Goal: Task Accomplishment & Management: Manage account settings

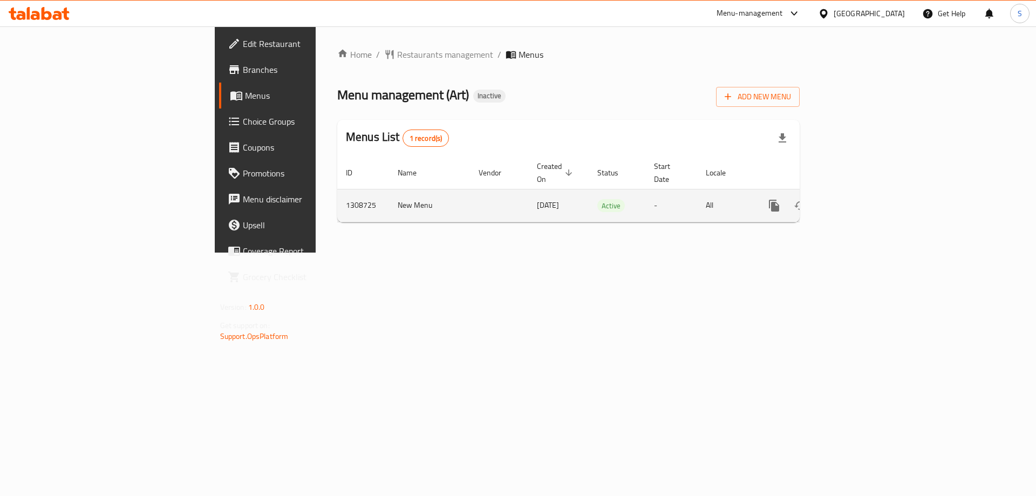
click at [859, 199] on icon "enhanced table" at bounding box center [852, 205] width 13 height 13
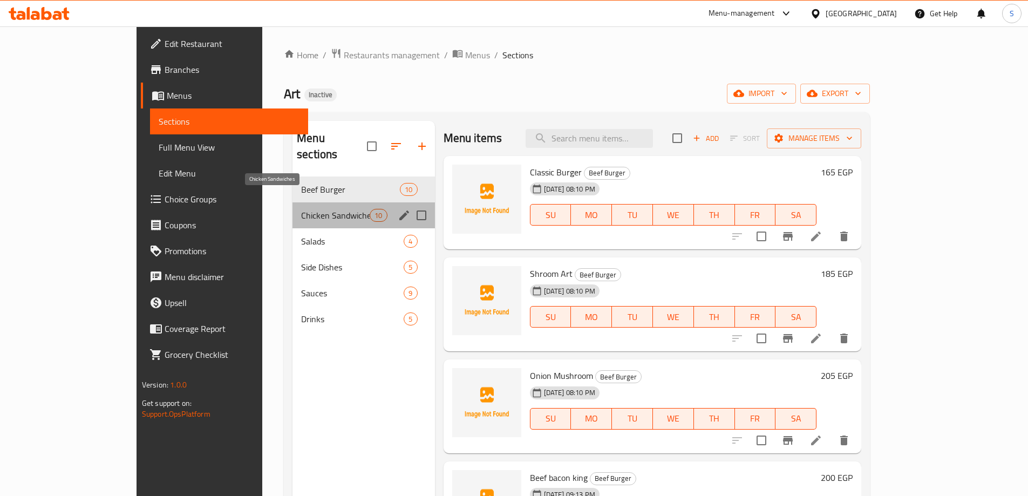
click at [301, 209] on span "Chicken Sandwiches" at bounding box center [335, 215] width 69 height 13
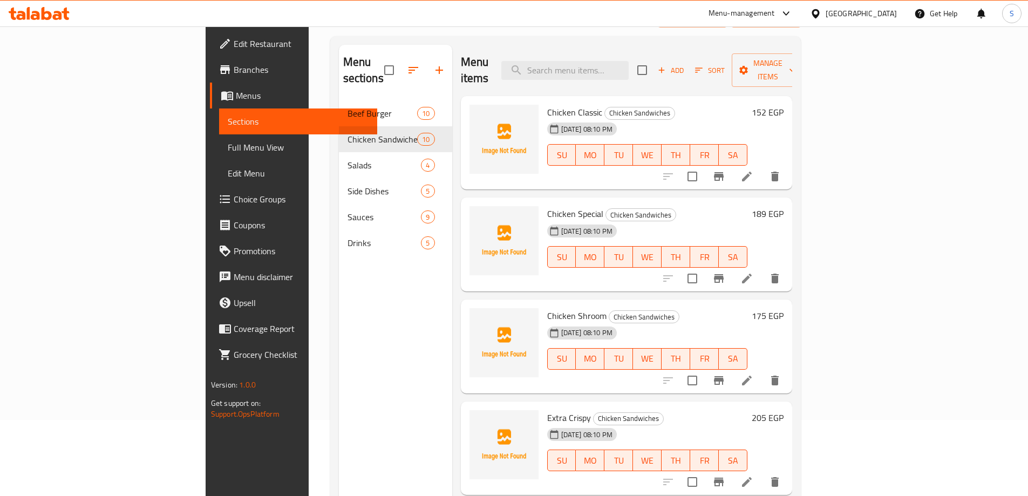
scroll to position [151, 0]
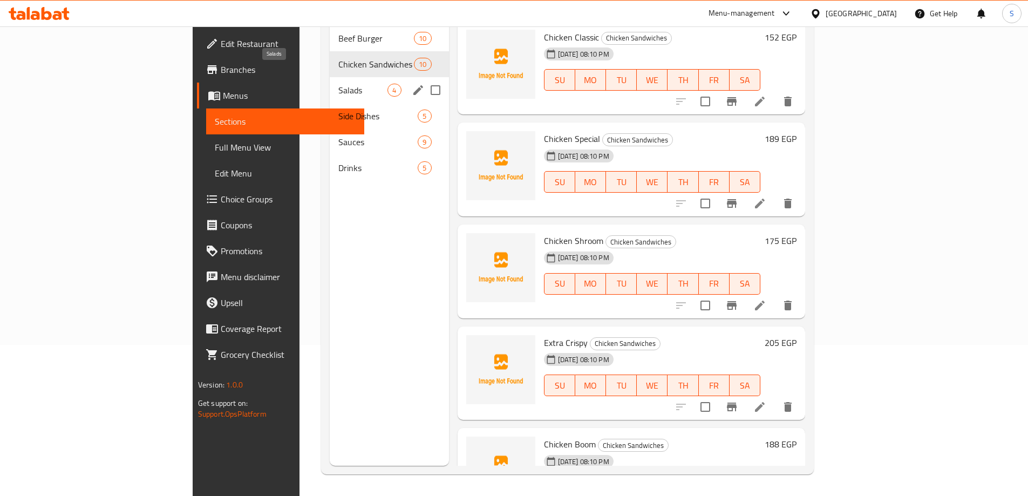
click at [338, 84] on span "Salads" at bounding box center [362, 90] width 49 height 13
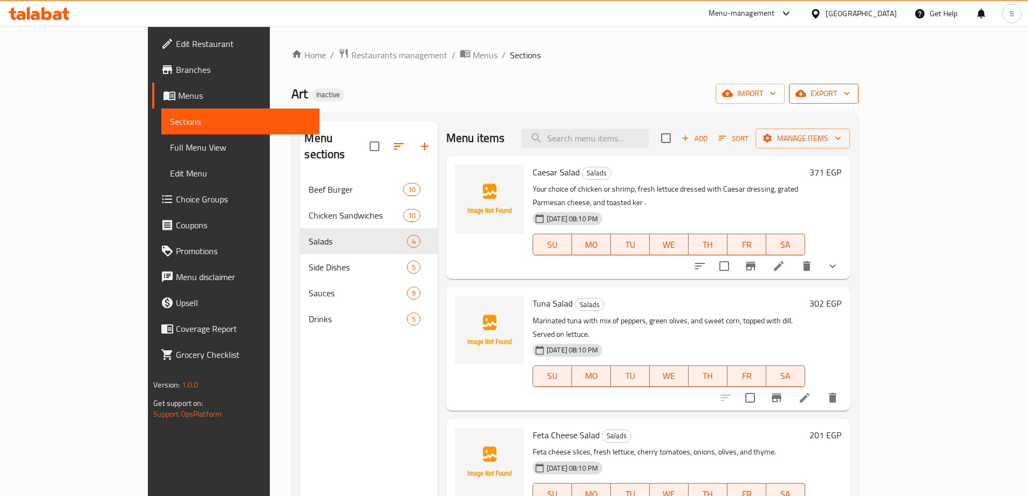
click at [806, 88] on icon "button" at bounding box center [800, 93] width 11 height 11
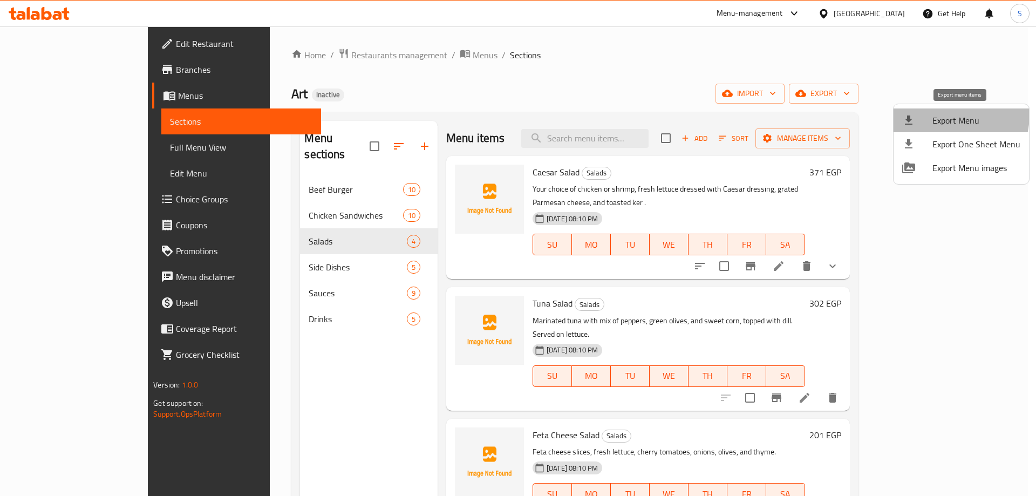
click at [936, 114] on span "Export Menu" at bounding box center [976, 120] width 88 height 13
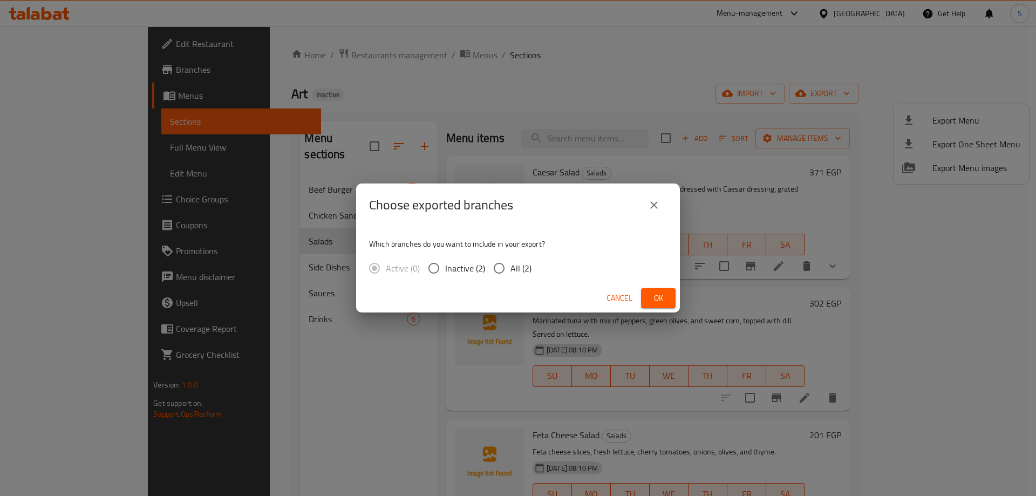
click at [508, 271] on input "All (2)" at bounding box center [499, 268] width 23 height 23
radio input "true"
click at [650, 296] on span "Ok" at bounding box center [658, 297] width 17 height 13
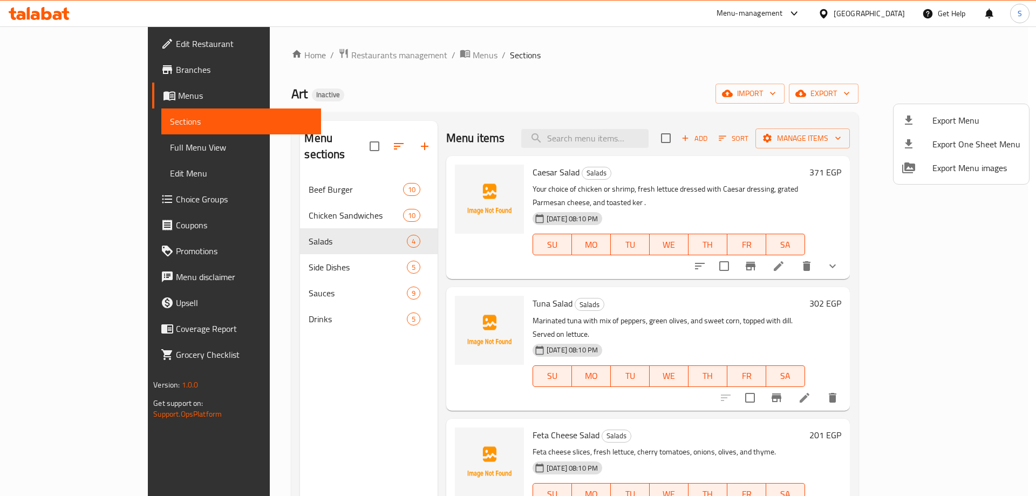
click at [97, 49] on div at bounding box center [518, 248] width 1036 height 496
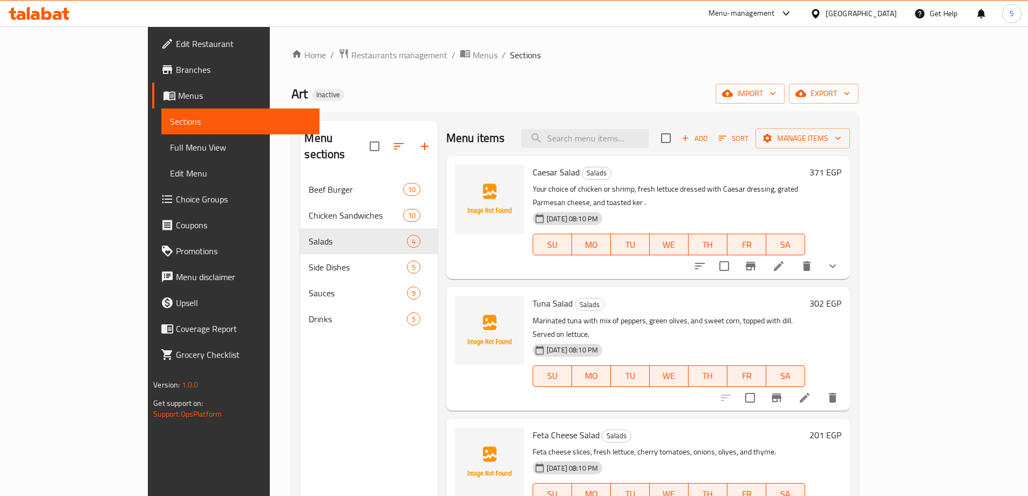
click at [176, 39] on span "Edit Restaurant" at bounding box center [243, 43] width 135 height 13
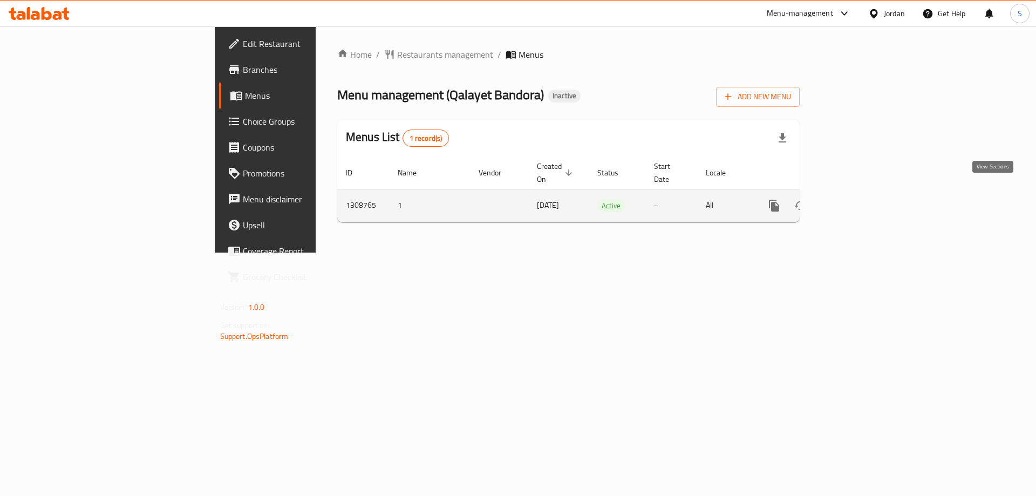
click at [857, 201] on icon "enhanced table" at bounding box center [852, 206] width 10 height 10
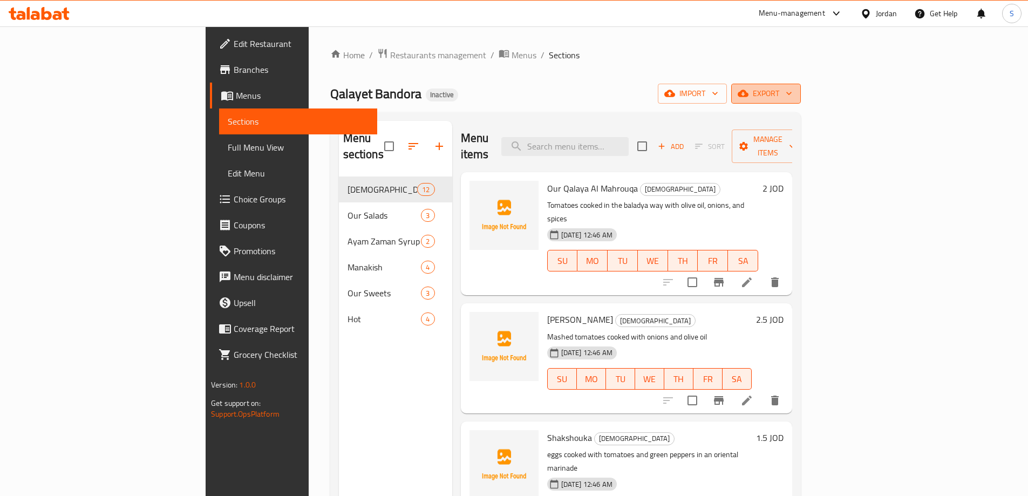
click at [792, 99] on span "export" at bounding box center [766, 93] width 52 height 13
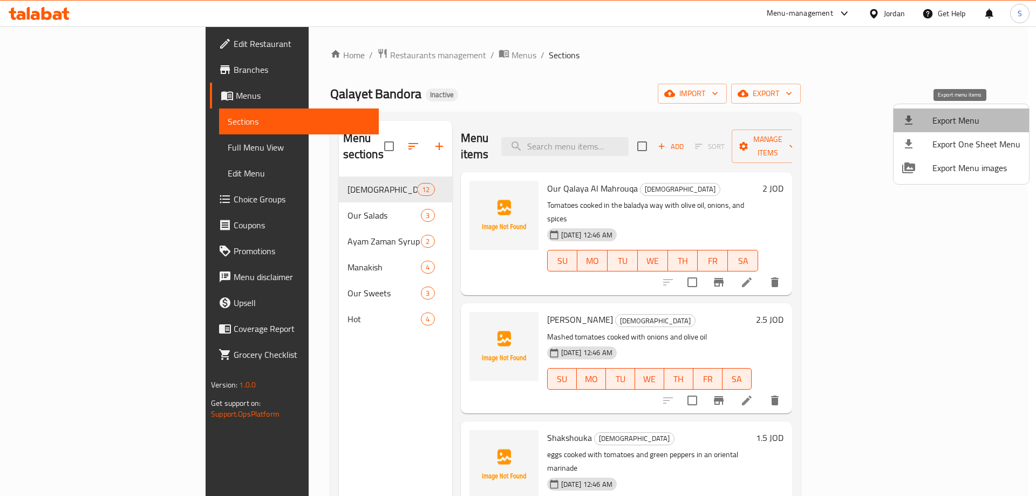
click at [962, 119] on span "Export Menu" at bounding box center [976, 120] width 88 height 13
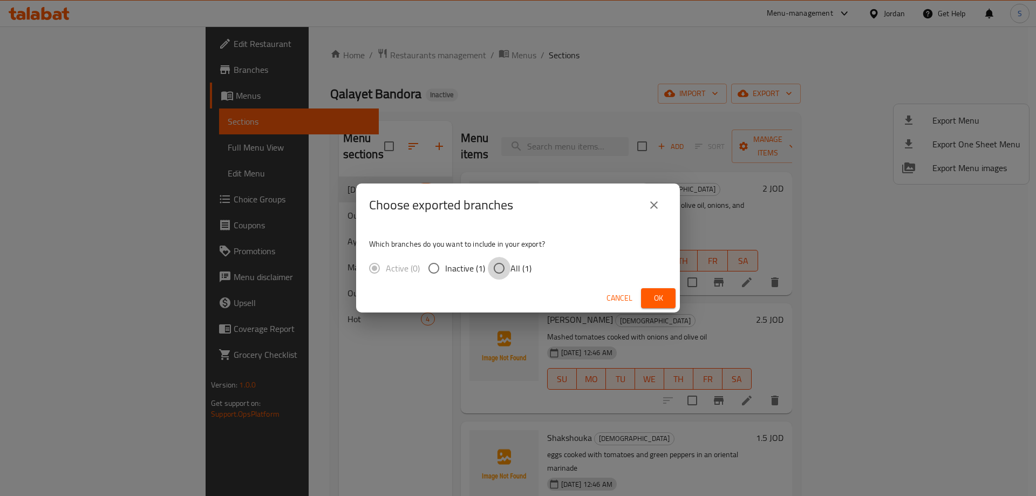
click at [505, 263] on input "All (1)" at bounding box center [499, 268] width 23 height 23
radio input "true"
click at [654, 294] on span "Ok" at bounding box center [658, 297] width 17 height 13
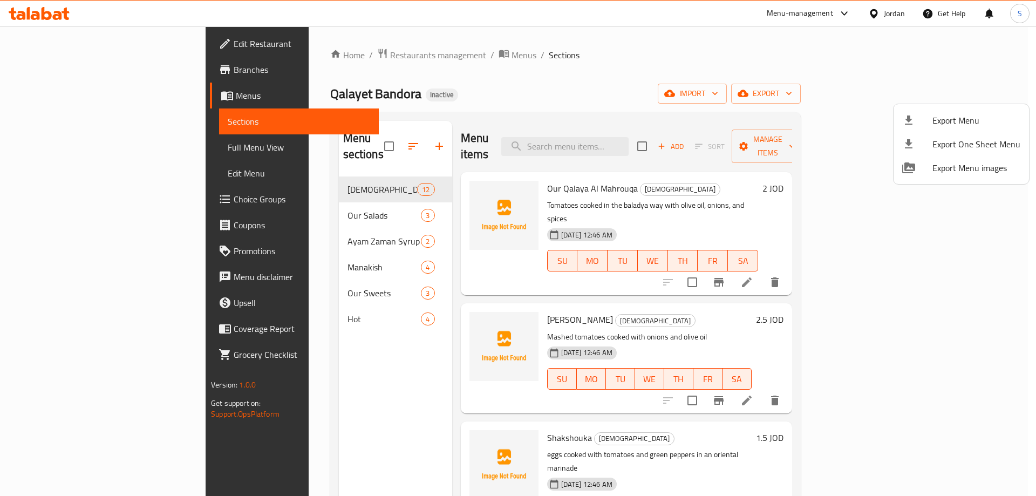
click at [93, 152] on div at bounding box center [518, 248] width 1036 height 496
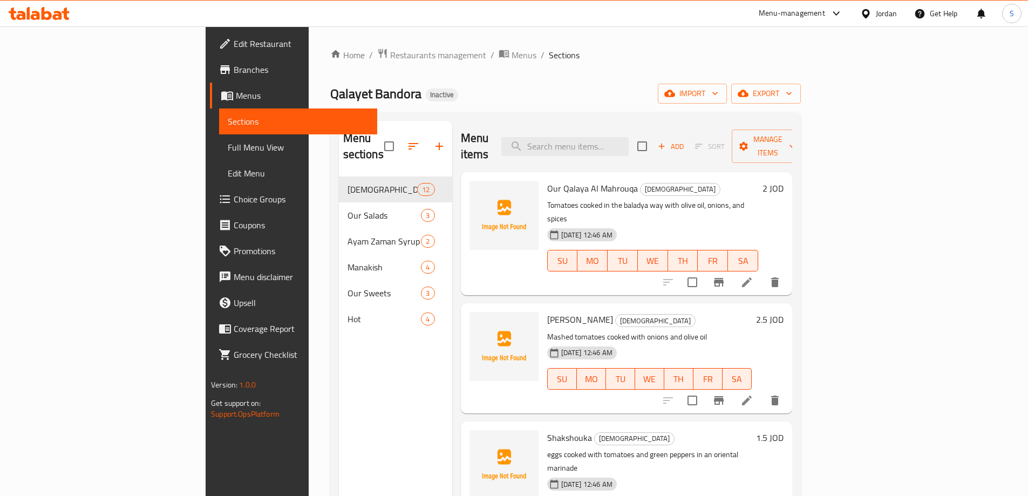
click at [228, 152] on span "Full Menu View" at bounding box center [298, 147] width 141 height 13
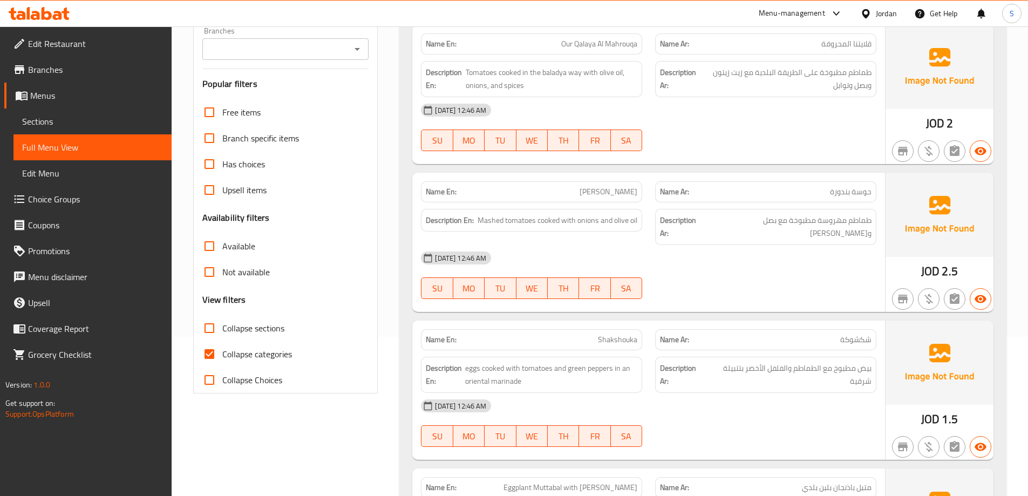
scroll to position [216, 0]
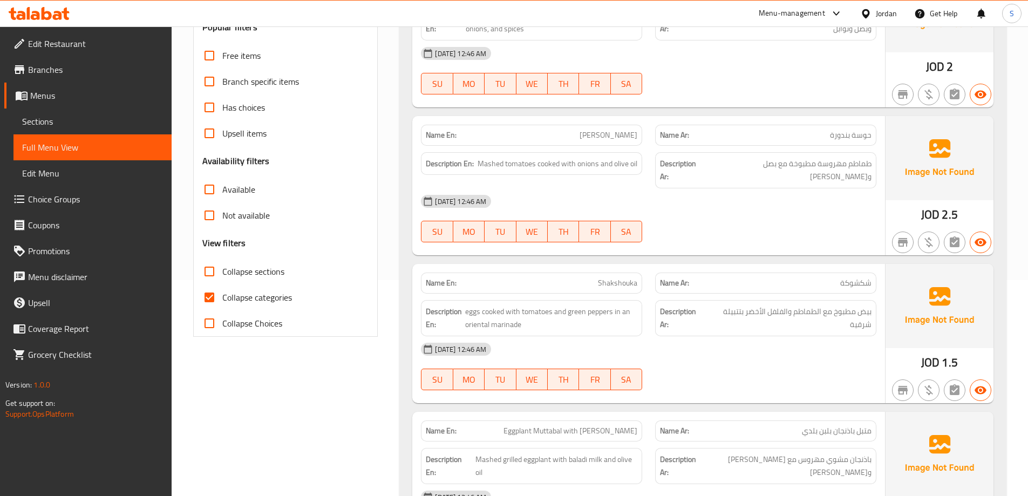
click at [255, 303] on span "Collapse categories" at bounding box center [257, 297] width 70 height 13
click at [222, 303] on input "Collapse categories" at bounding box center [209, 297] width 26 height 26
checkbox input "false"
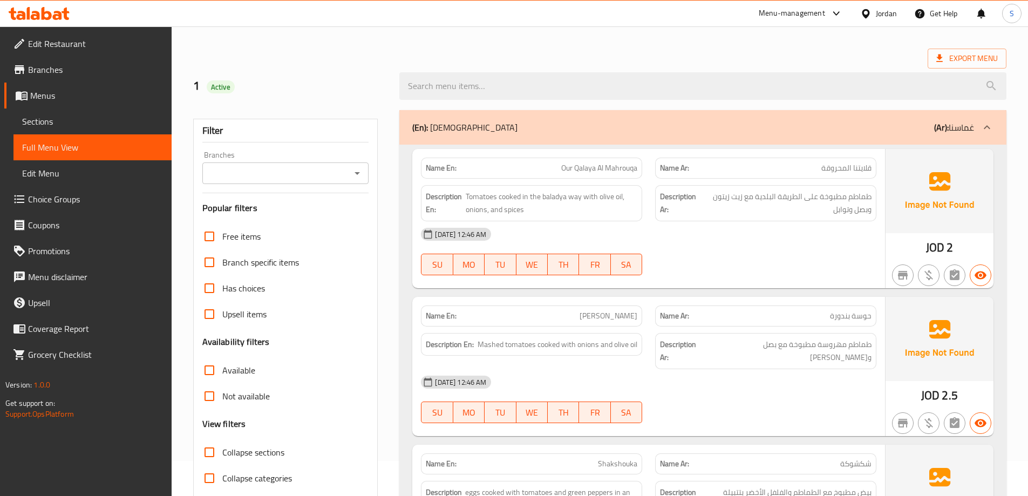
scroll to position [54, 0]
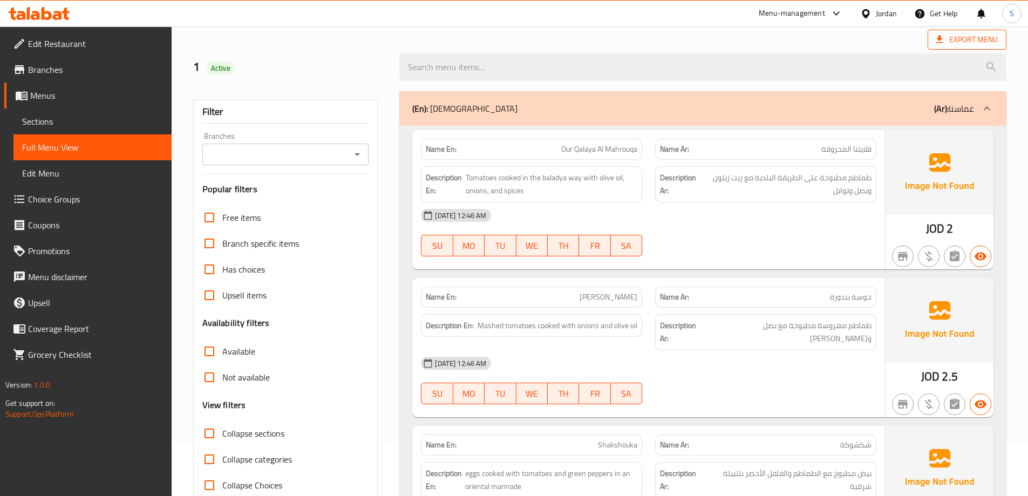
click at [977, 45] on span "Export Menu" at bounding box center [967, 39] width 62 height 13
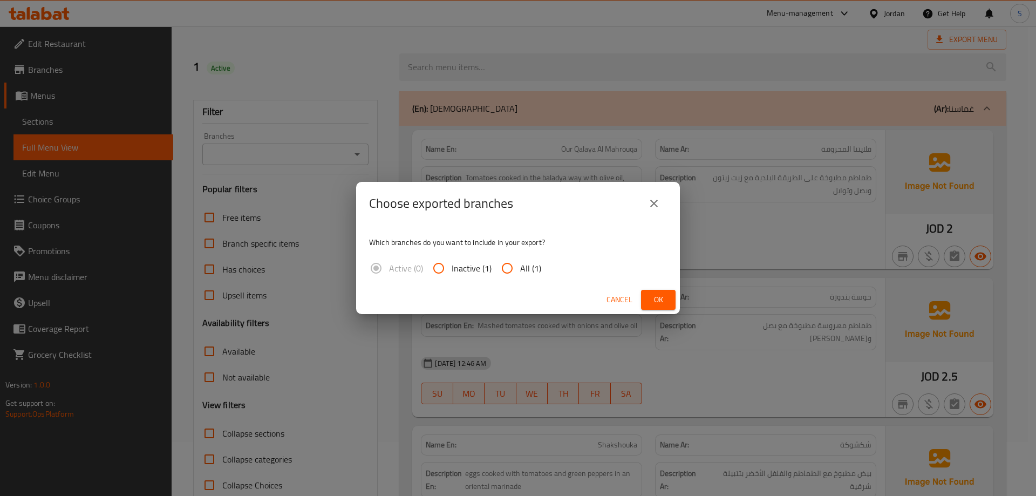
click at [533, 262] on span "All (1)" at bounding box center [530, 268] width 21 height 13
click at [520, 262] on input "All (1)" at bounding box center [507, 268] width 26 height 26
radio input "true"
click at [649, 299] on button "Ok" at bounding box center [658, 300] width 35 height 20
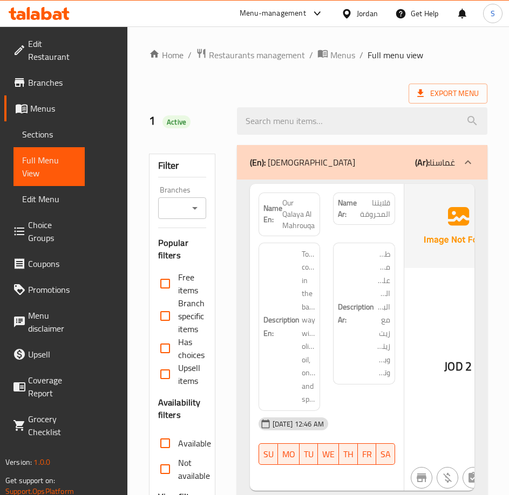
click at [54, 130] on span "Sections" at bounding box center [49, 134] width 54 height 13
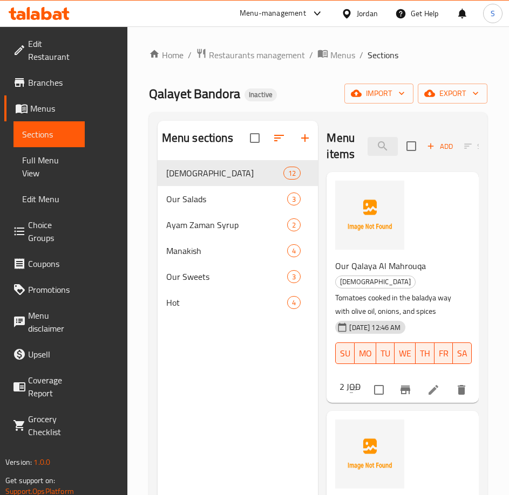
click at [216, 91] on span "Qalayet Bandora" at bounding box center [194, 93] width 91 height 24
copy span "Bandora"
click at [173, 99] on span "Qalayet Bandora" at bounding box center [194, 93] width 91 height 24
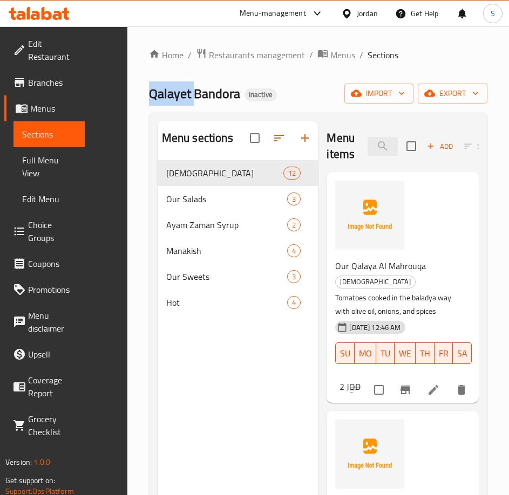
copy span "Qalayet"
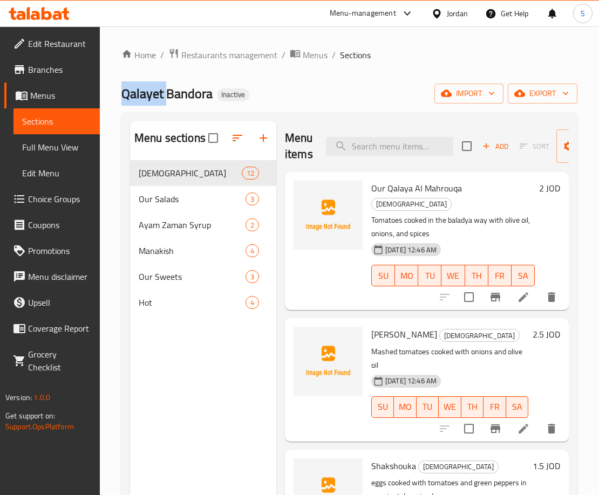
click at [31, 153] on span "Full Menu View" at bounding box center [56, 147] width 69 height 13
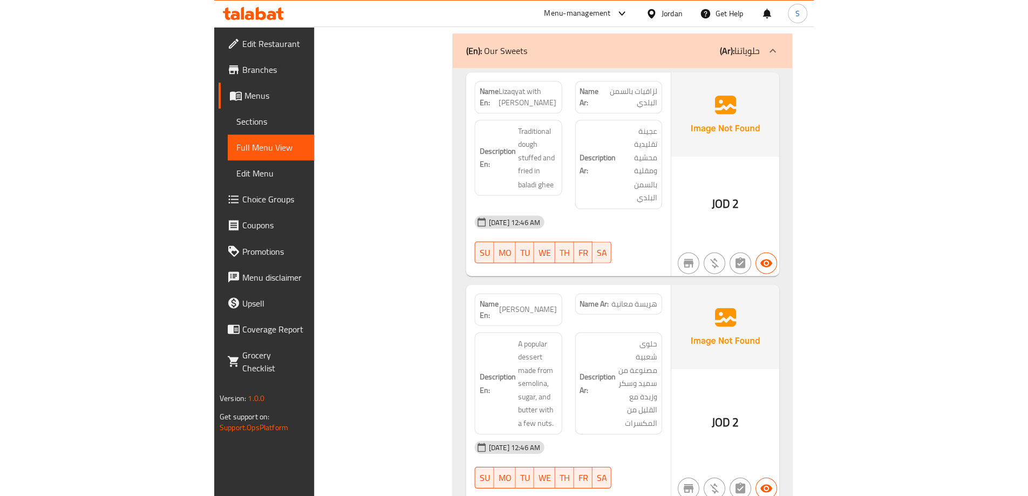
scroll to position [4049, 0]
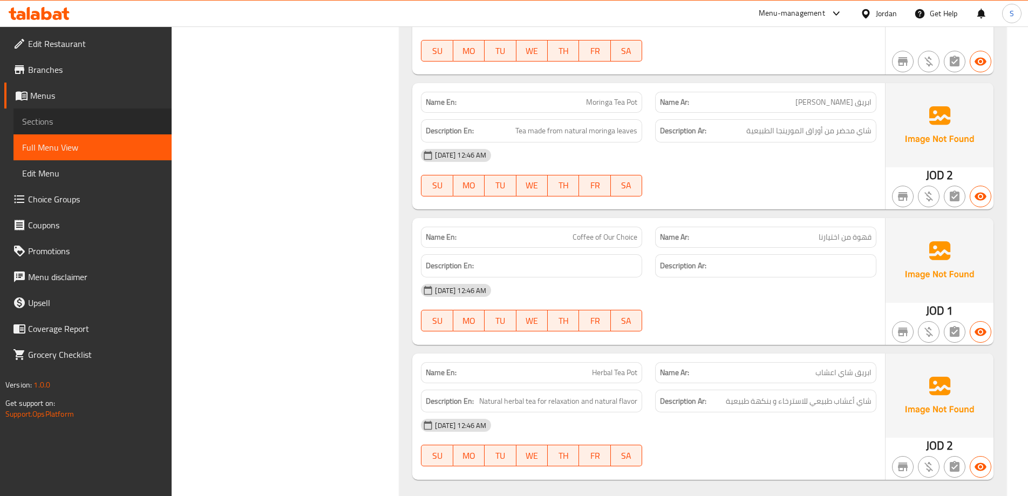
click at [72, 120] on span "Sections" at bounding box center [92, 121] width 141 height 13
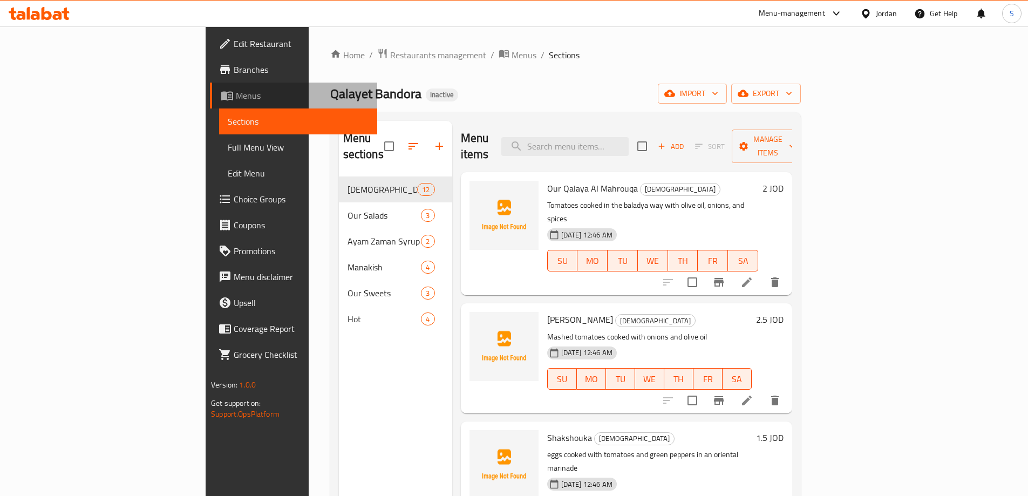
click at [236, 96] on span "Menus" at bounding box center [302, 95] width 133 height 13
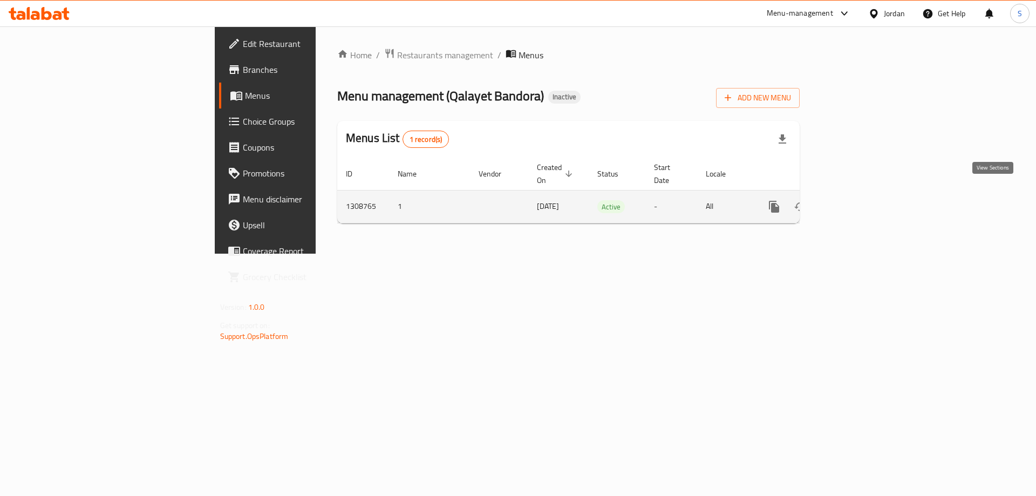
click at [857, 202] on icon "enhanced table" at bounding box center [852, 207] width 10 height 10
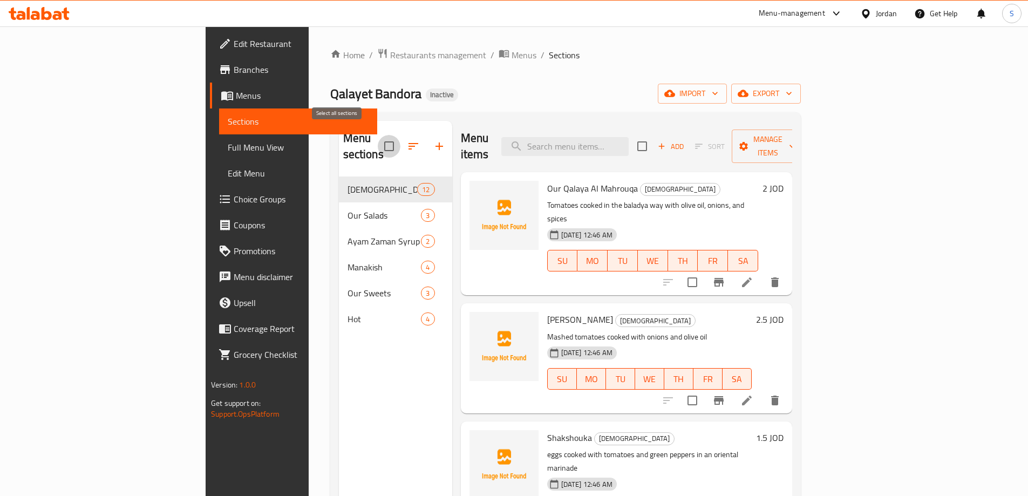
click at [378, 138] on input "checkbox" at bounding box center [389, 146] width 23 height 23
checkbox input "true"
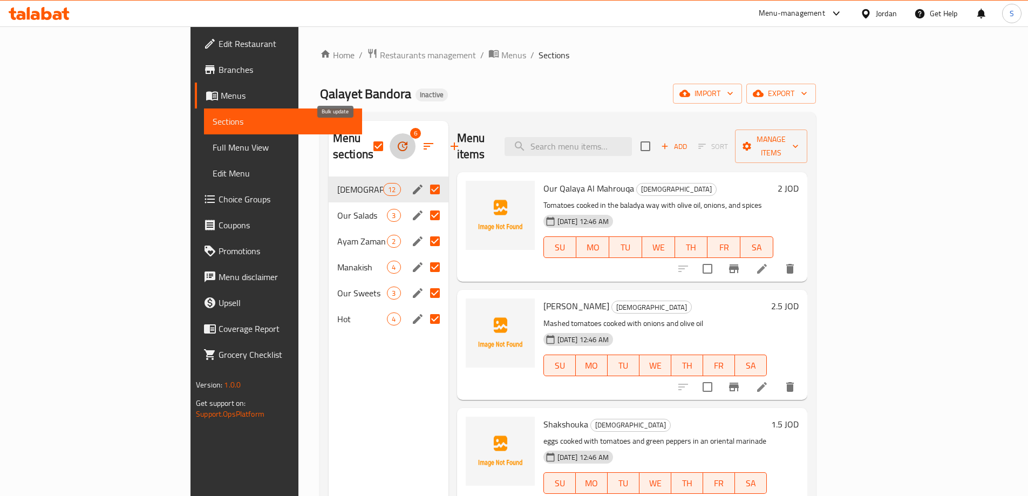
click at [396, 140] on icon "button" at bounding box center [402, 146] width 13 height 13
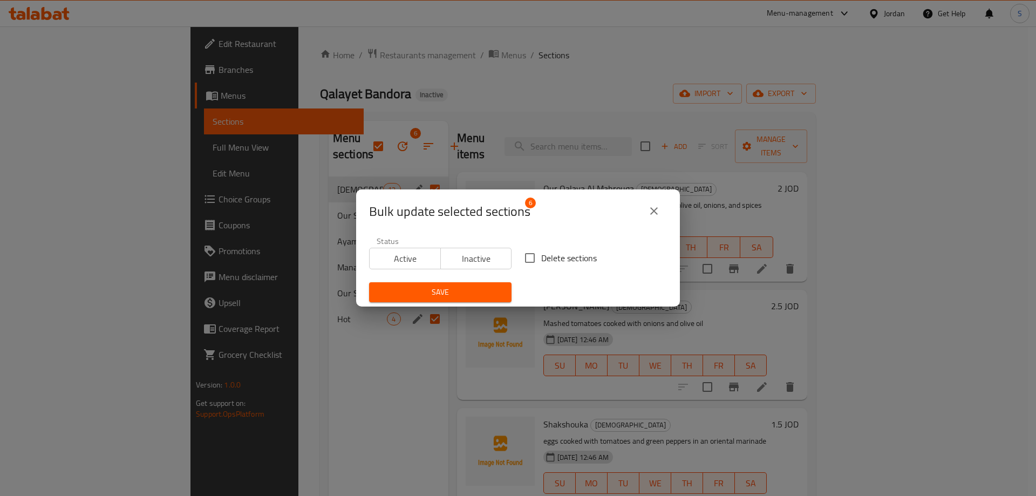
drag, startPoint x: 533, startPoint y: 257, endPoint x: 511, endPoint y: 274, distance: 27.3
click at [533, 257] on input "Delete sections" at bounding box center [530, 258] width 23 height 23
checkbox input "true"
click at [486, 286] on span "Save" at bounding box center [440, 291] width 125 height 13
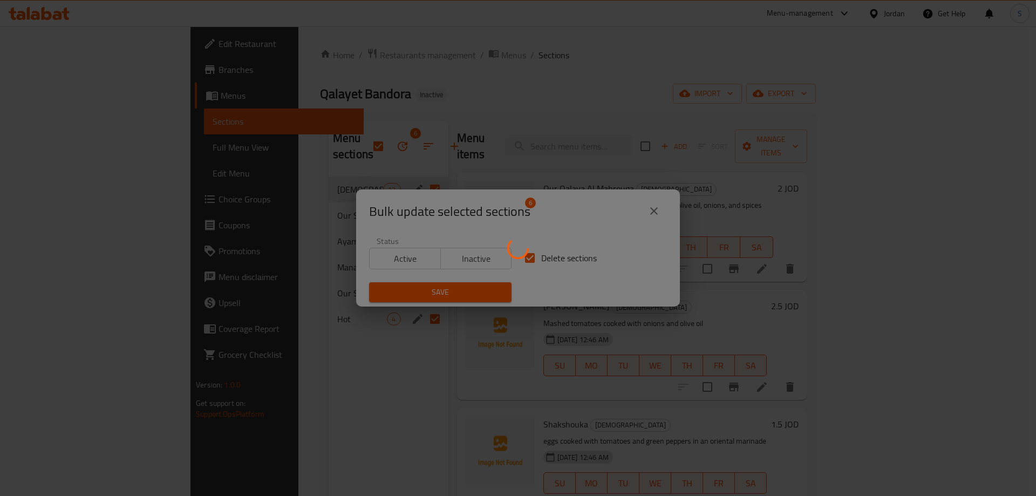
checkbox input "false"
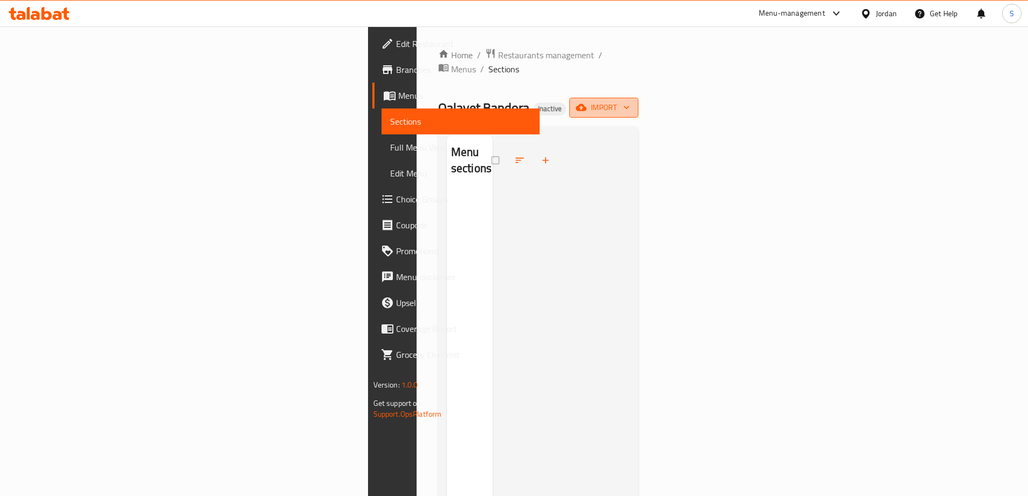
click at [629, 106] on icon "button" at bounding box center [626, 107] width 5 height 3
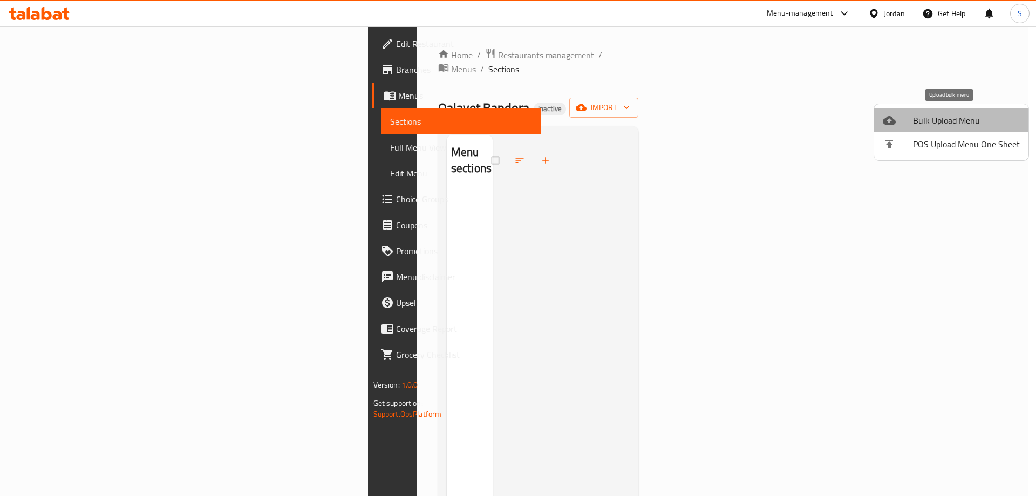
click at [972, 119] on span "Bulk Upload Menu" at bounding box center [966, 120] width 107 height 13
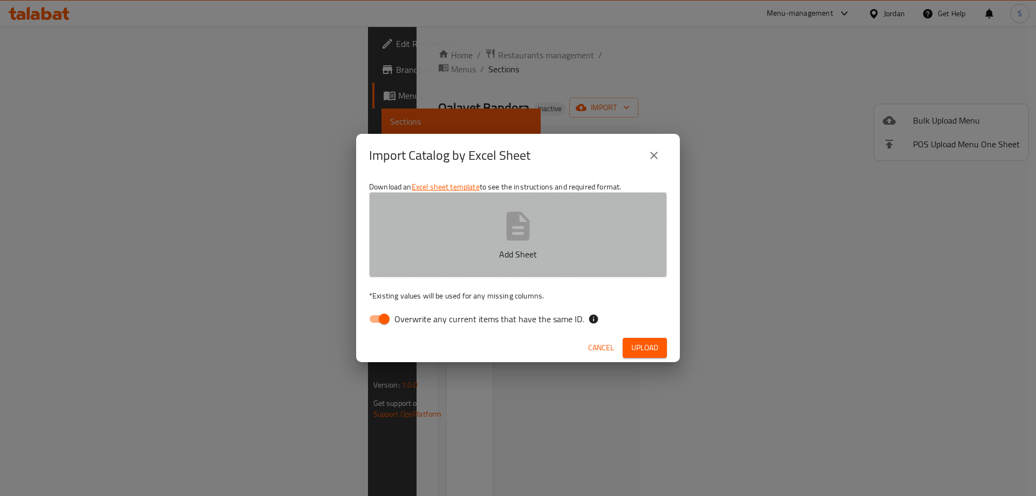
click at [510, 244] on button "Add Sheet" at bounding box center [518, 234] width 298 height 85
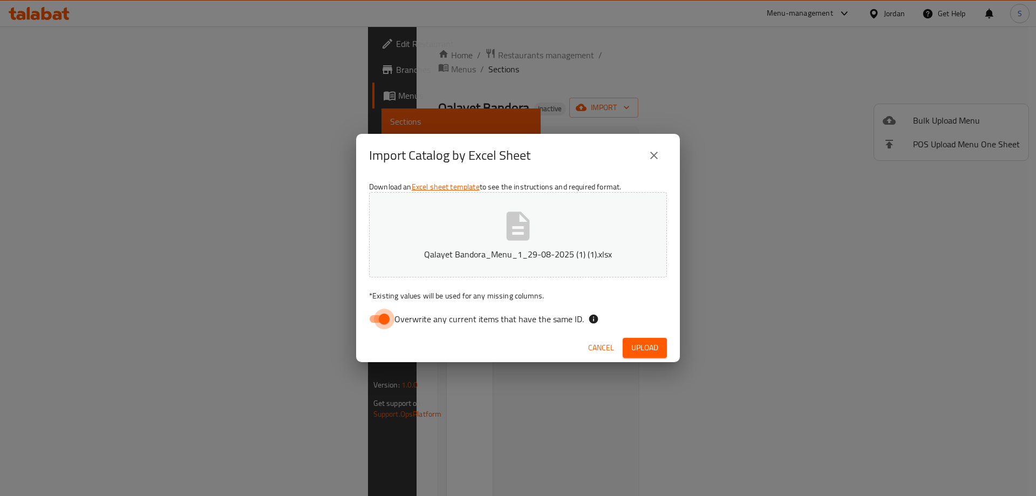
drag, startPoint x: 378, startPoint y: 323, endPoint x: 514, endPoint y: 346, distance: 137.9
click at [379, 322] on input "Overwrite any current items that have the same ID." at bounding box center [384, 319] width 62 height 21
checkbox input "false"
click at [645, 351] on span "Upload" at bounding box center [644, 347] width 27 height 13
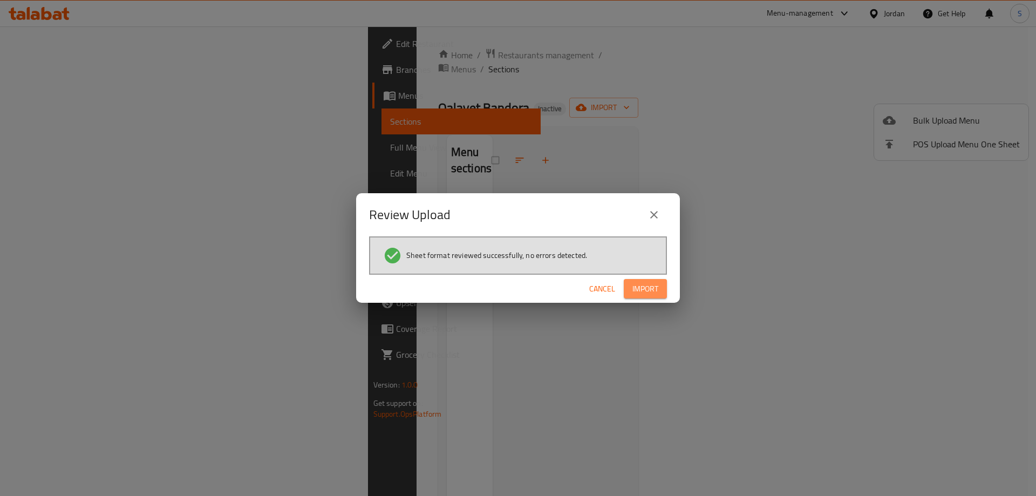
click at [661, 291] on button "Import" at bounding box center [645, 289] width 43 height 20
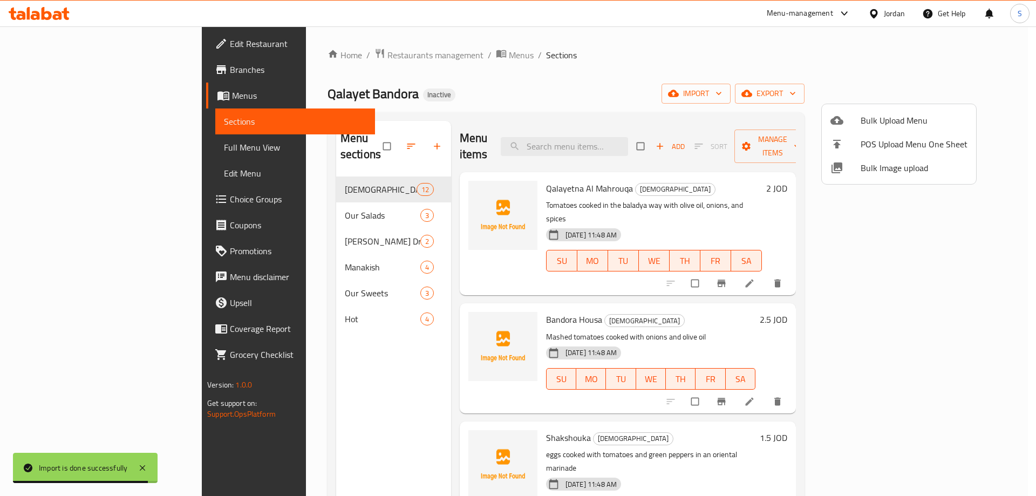
drag, startPoint x: 432, startPoint y: 94, endPoint x: 199, endPoint y: 121, distance: 234.7
click at [424, 96] on div at bounding box center [518, 248] width 1036 height 496
